Goal: Information Seeking & Learning: Learn about a topic

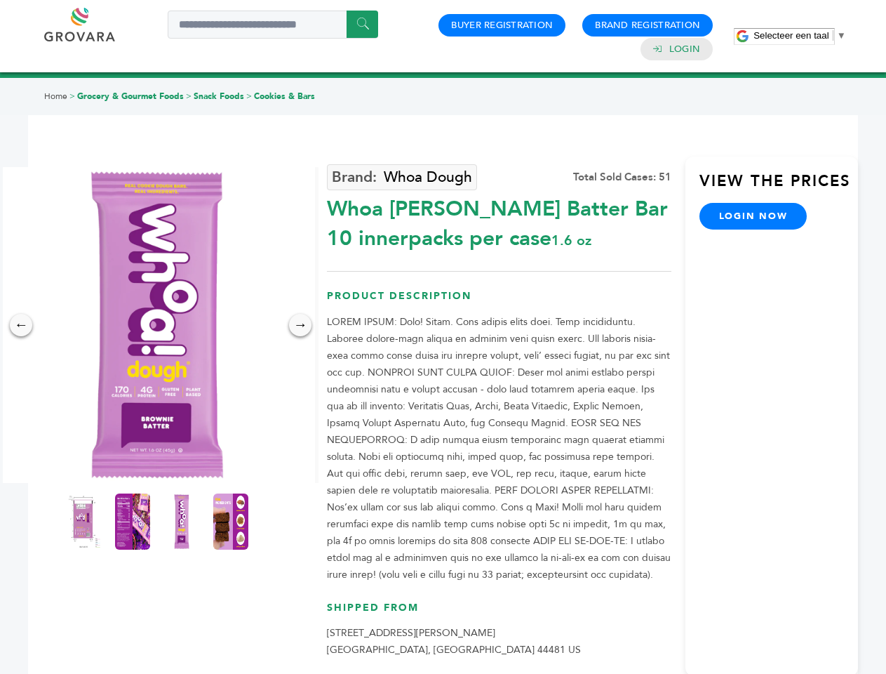
click at [800, 35] on span "Selecteer een taal" at bounding box center [791, 35] width 75 height 11
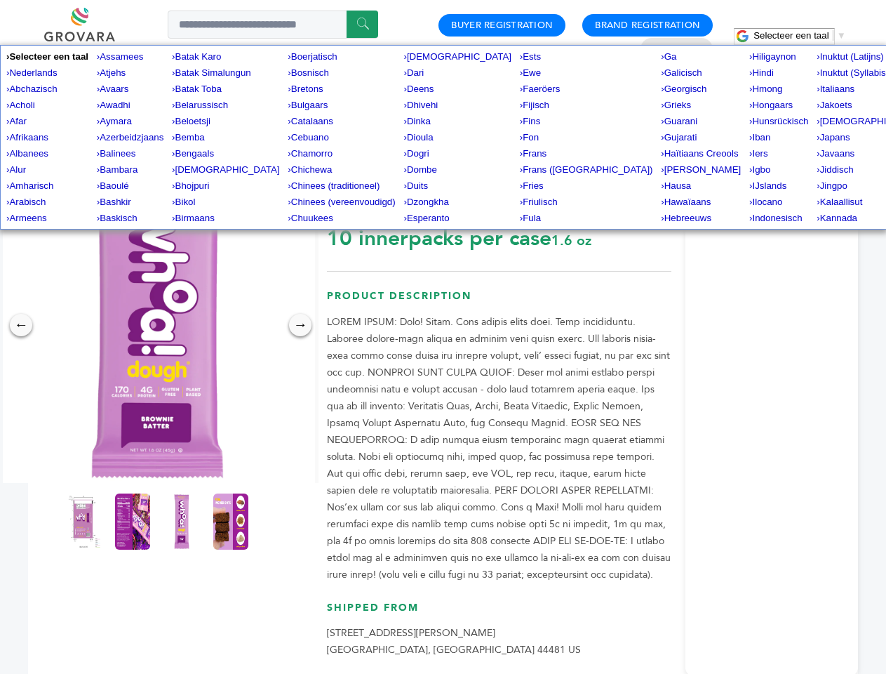
click at [157, 325] on img at bounding box center [157, 325] width 316 height 316
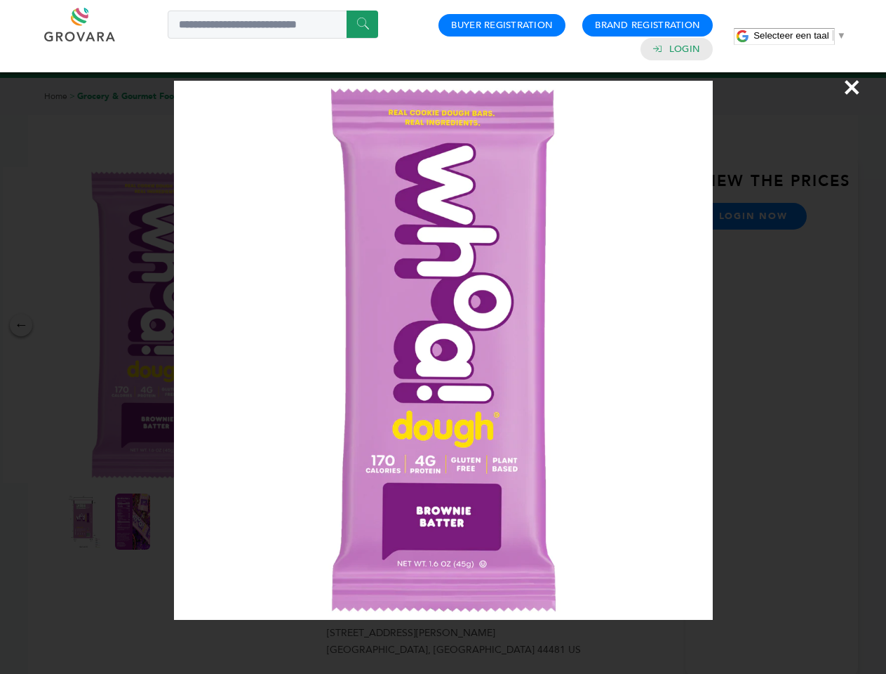
click at [21, 325] on div "×" at bounding box center [443, 337] width 886 height 674
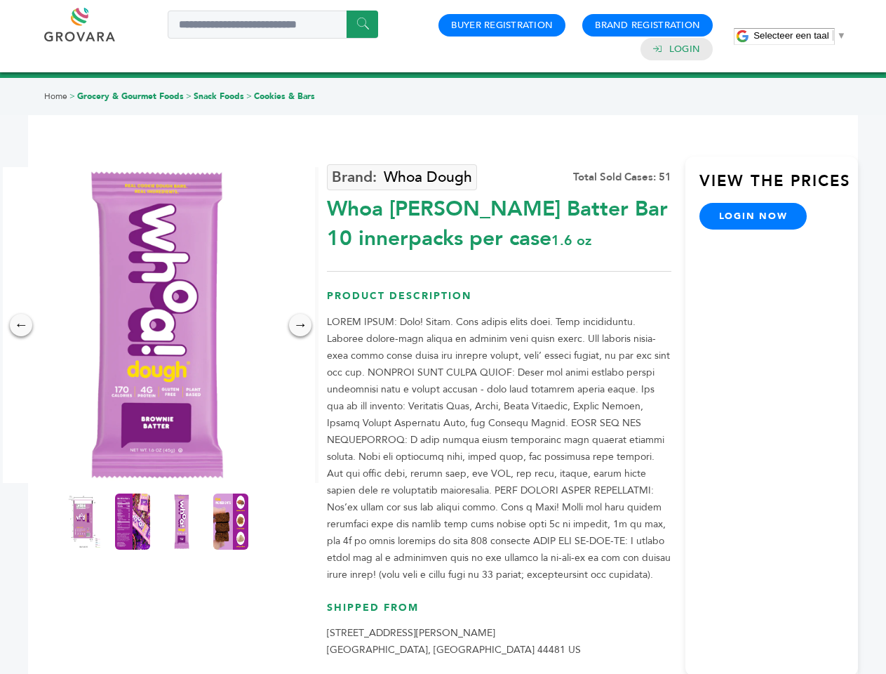
click at [300, 325] on div "→" at bounding box center [300, 325] width 22 height 22
click at [84, 522] on img at bounding box center [83, 521] width 35 height 56
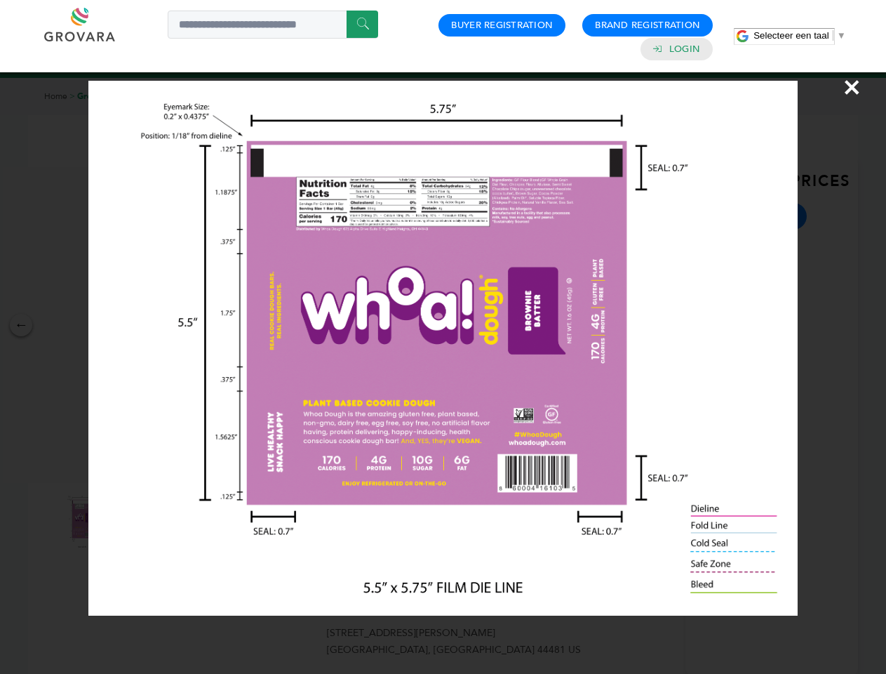
click at [133, 522] on div "×" at bounding box center [443, 337] width 886 height 674
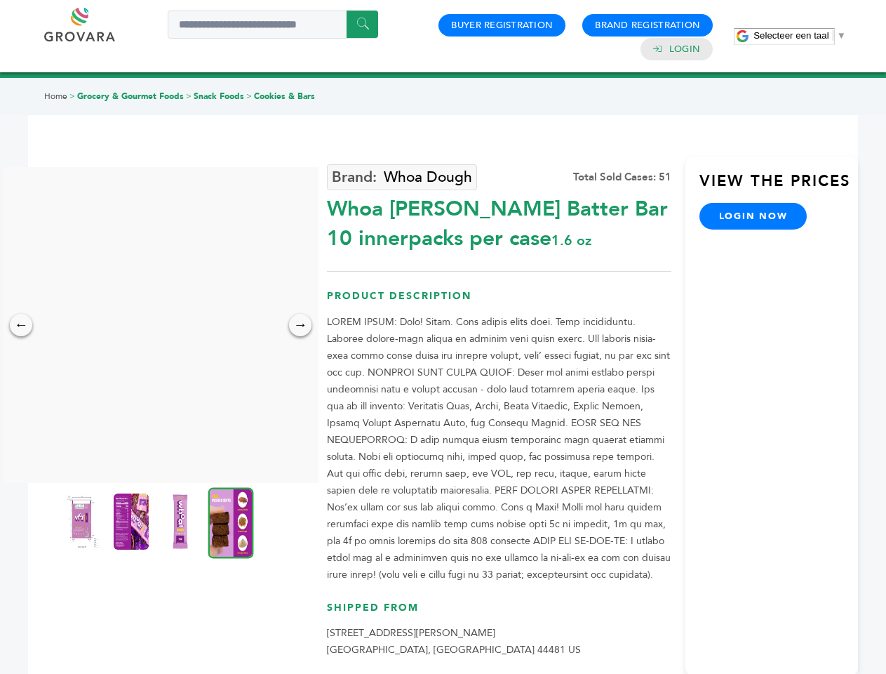
click at [182, 522] on img at bounding box center [180, 521] width 35 height 56
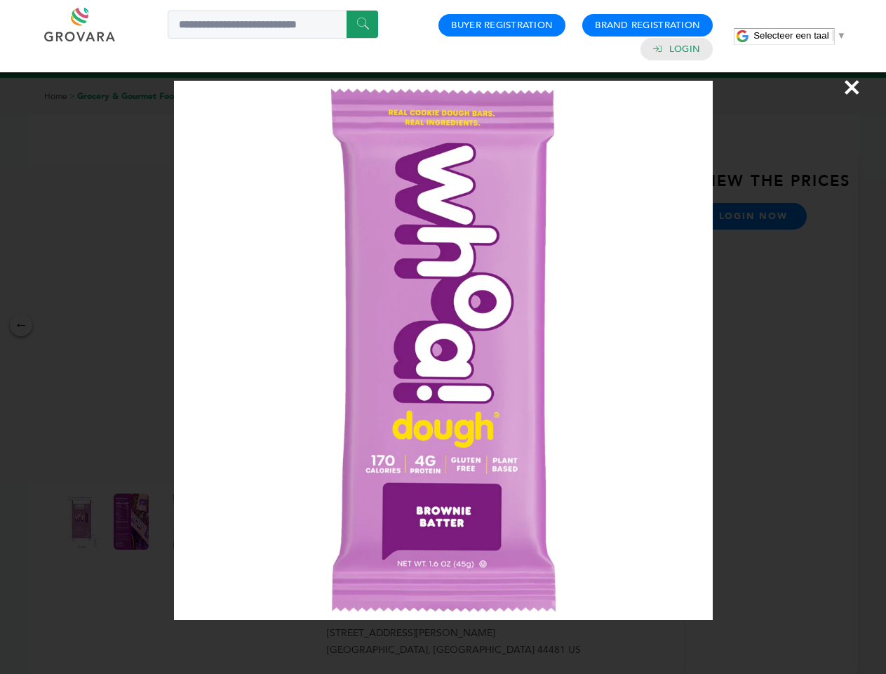
click at [231, 522] on div "×" at bounding box center [443, 337] width 886 height 674
